Goal: Find contact information: Find contact information

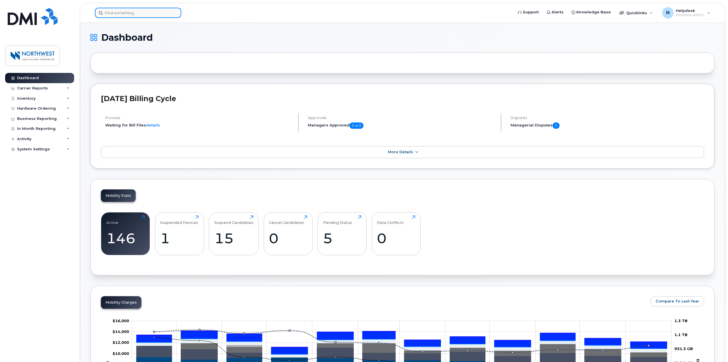
click at [140, 13] on input at bounding box center [138, 13] width 86 height 10
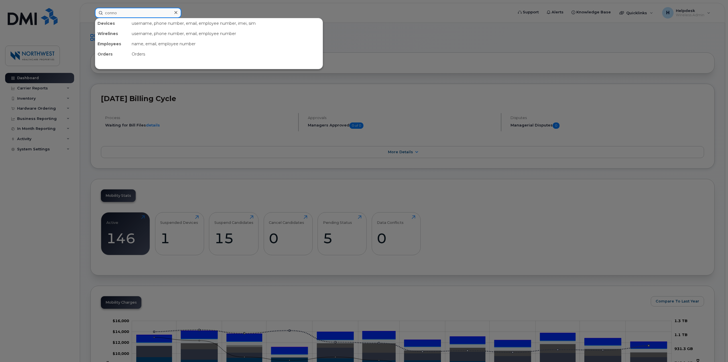
type input "[PERSON_NAME]"
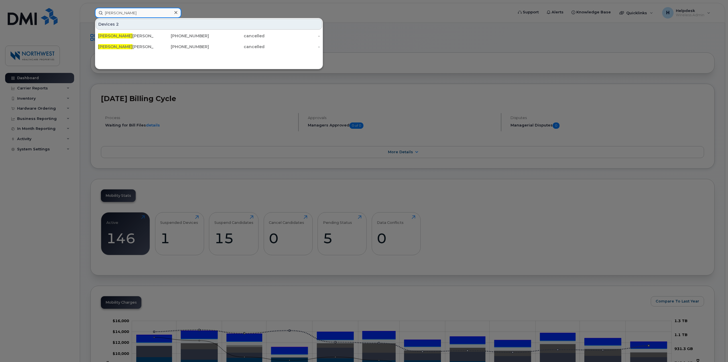
drag, startPoint x: 116, startPoint y: 14, endPoint x: 105, endPoint y: 13, distance: 11.2
click at [105, 13] on input "connor" at bounding box center [138, 13] width 86 height 10
click at [125, 12] on input "connor" at bounding box center [138, 13] width 86 height 10
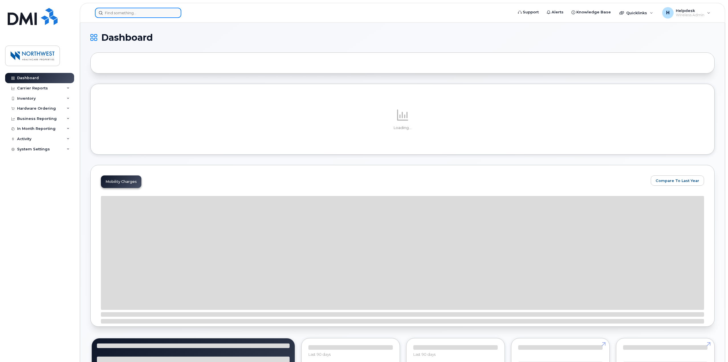
click at [124, 13] on input at bounding box center [138, 13] width 86 height 10
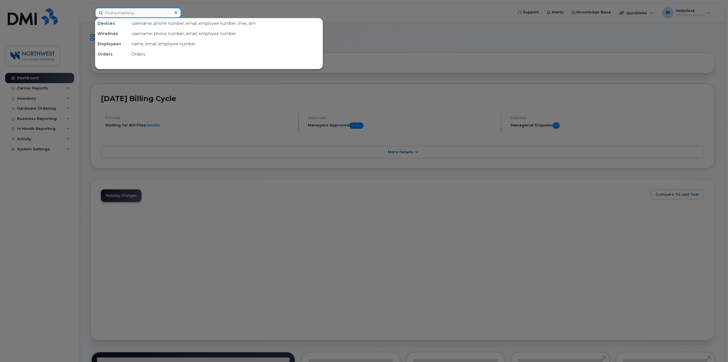
click at [125, 9] on input at bounding box center [138, 13] width 86 height 10
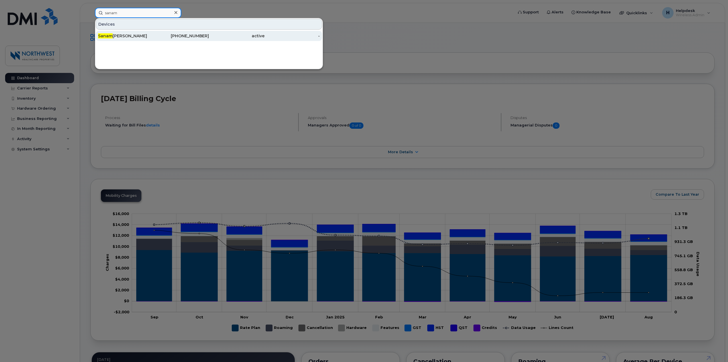
type input "sanam"
drag, startPoint x: 129, startPoint y: 30, endPoint x: 152, endPoint y: 34, distance: 22.9
click at [129, 31] on div "Sanam Jalali" at bounding box center [126, 36] width 56 height 10
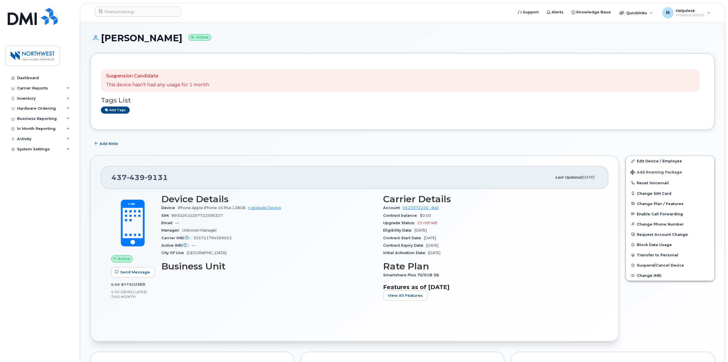
click at [174, 158] on div "[PHONE_NUMBER] Last updated [DATE] Active Send Message 0.00 Bytes  used 5.00 GB…" at bounding box center [354, 249] width 528 height 186
drag, startPoint x: 169, startPoint y: 177, endPoint x: 109, endPoint y: 178, distance: 60.7
click at [109, 178] on div "[PHONE_NUMBER] Last updated [DATE]" at bounding box center [354, 177] width 507 height 23
copy span "[PHONE_NUMBER]"
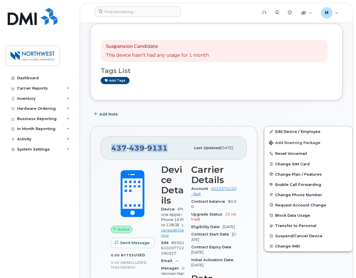
scroll to position [114, 0]
